Goal: Obtain resource: Download file/media

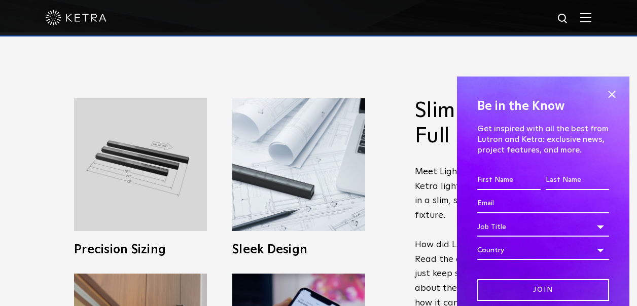
scroll to position [273, 0]
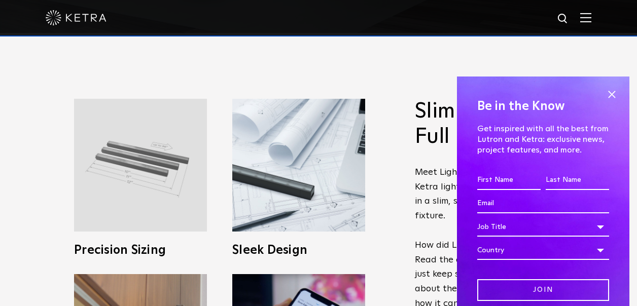
click at [164, 169] on img at bounding box center [140, 165] width 133 height 133
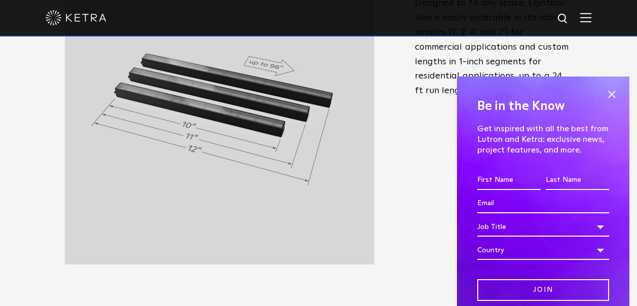
scroll to position [416, 0]
click at [604, 94] on span at bounding box center [611, 94] width 15 height 15
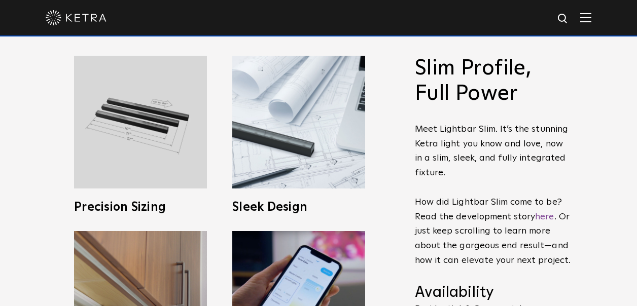
scroll to position [314, 0]
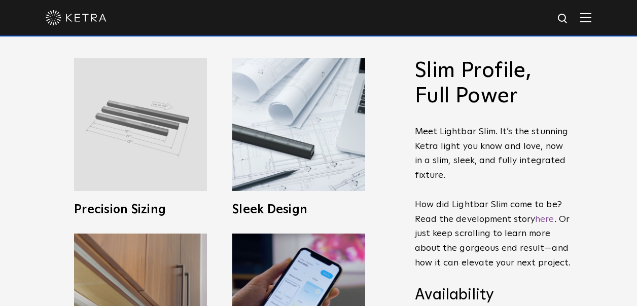
click at [148, 137] on img at bounding box center [140, 124] width 133 height 133
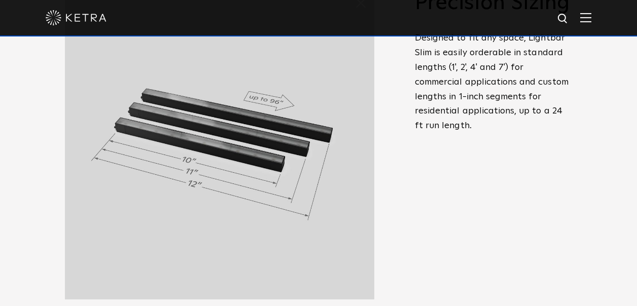
scroll to position [384, 0]
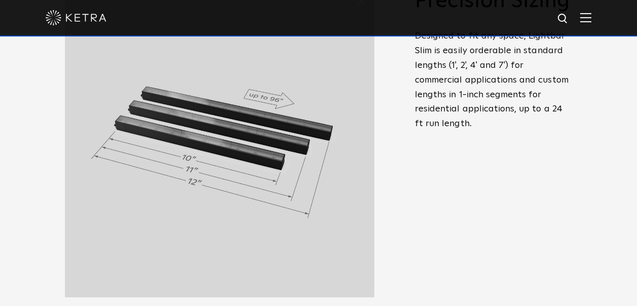
click at [491, 181] on div "Slim Profile, Full Power Meet Lightbar Slim. It’s the stunning [PERSON_NAME] li…" at bounding box center [493, 129] width 157 height 282
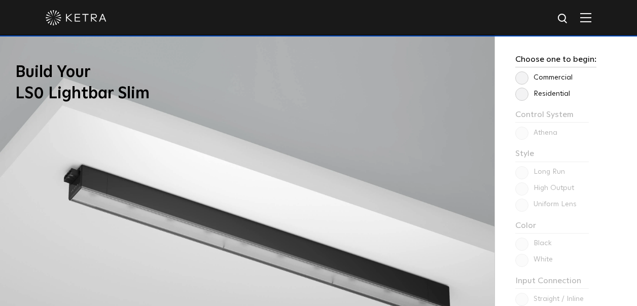
scroll to position [733, 0]
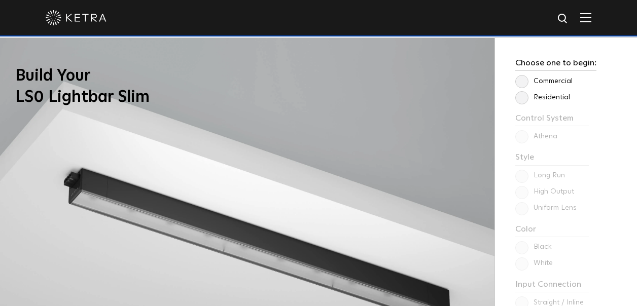
click at [520, 94] on label "Residential" at bounding box center [542, 97] width 55 height 9
click at [0, 0] on input "Residential" at bounding box center [0, 0] width 0 height 0
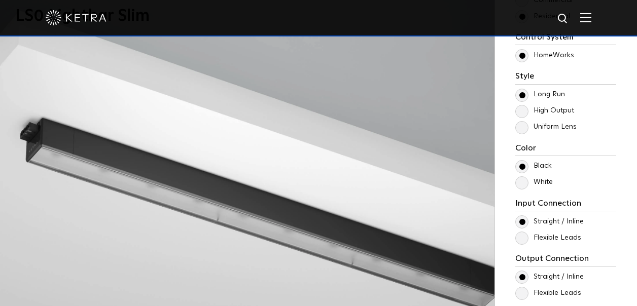
scroll to position [816, 0]
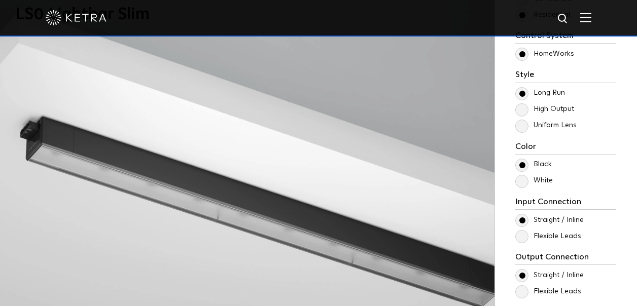
click at [523, 183] on label "White" at bounding box center [534, 180] width 38 height 9
click at [0, 0] on input "White" at bounding box center [0, 0] width 0 height 0
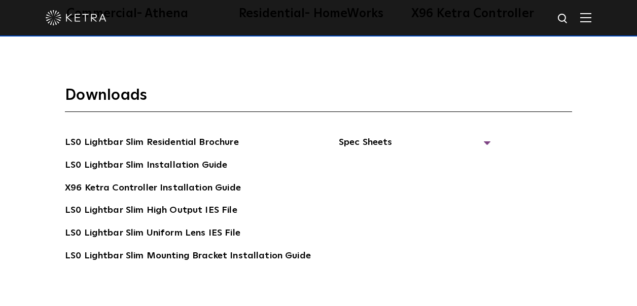
scroll to position [1784, 0]
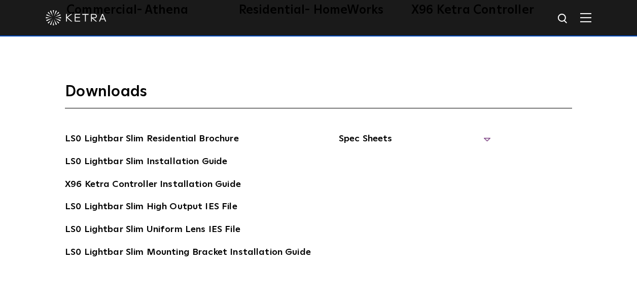
click at [479, 138] on span "Spec Sheets" at bounding box center [415, 143] width 152 height 22
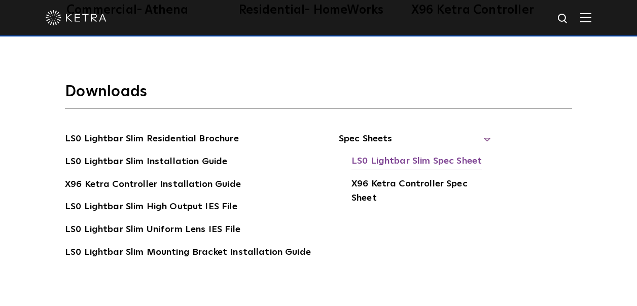
click at [434, 161] on link "LS0 Lightbar Slim Spec Sheet" at bounding box center [416, 162] width 130 height 16
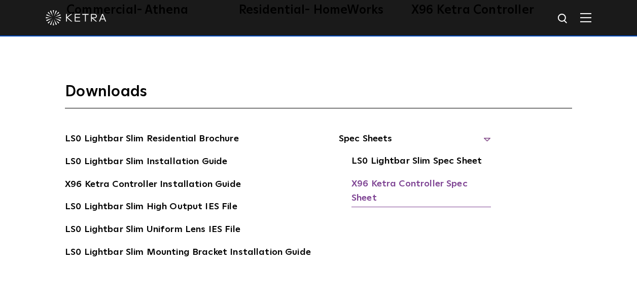
click at [397, 188] on link "X96 Ketra Controller Spec Sheet" at bounding box center [420, 192] width 139 height 31
